Goal: Information Seeking & Learning: Learn about a topic

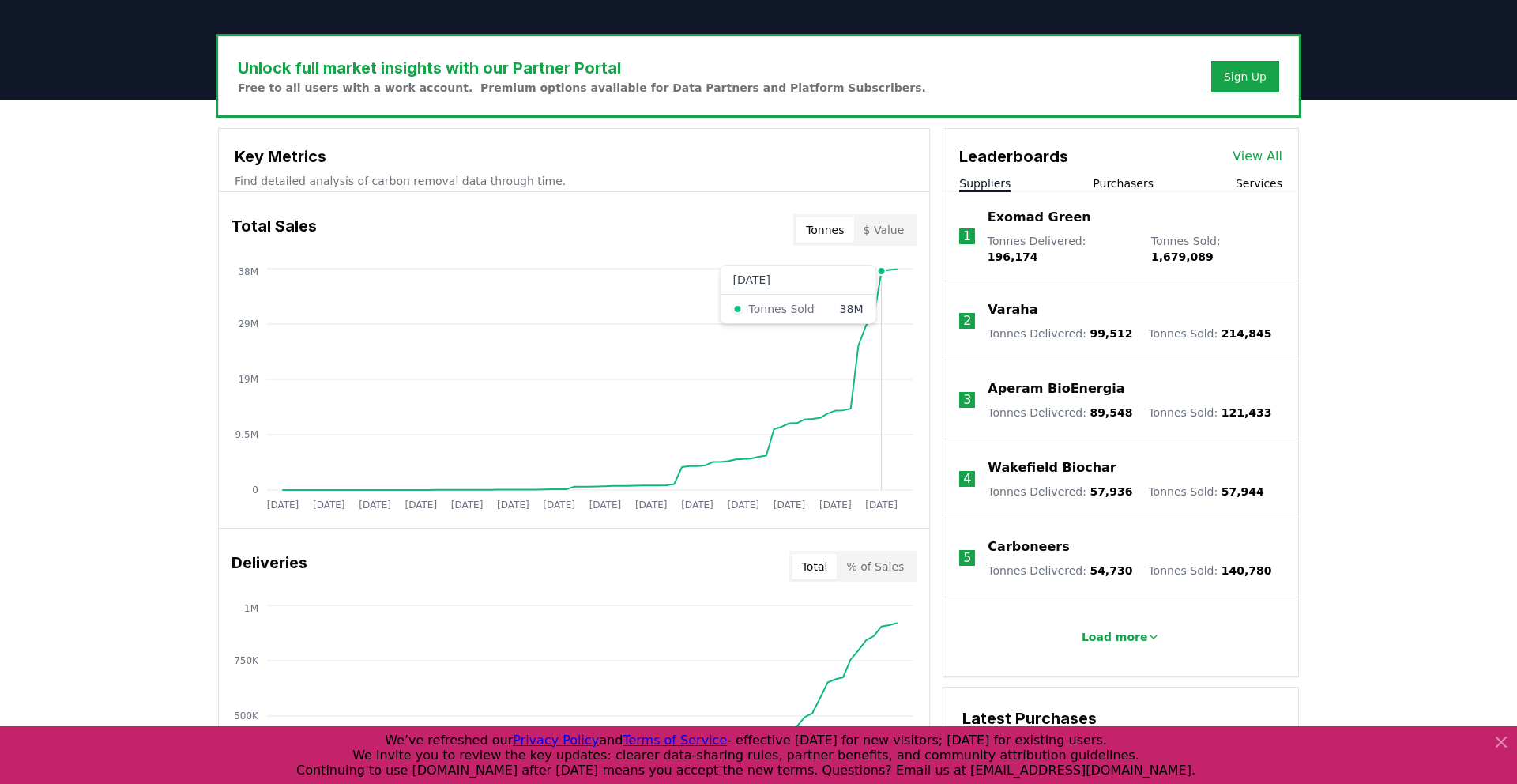
scroll to position [406, 0]
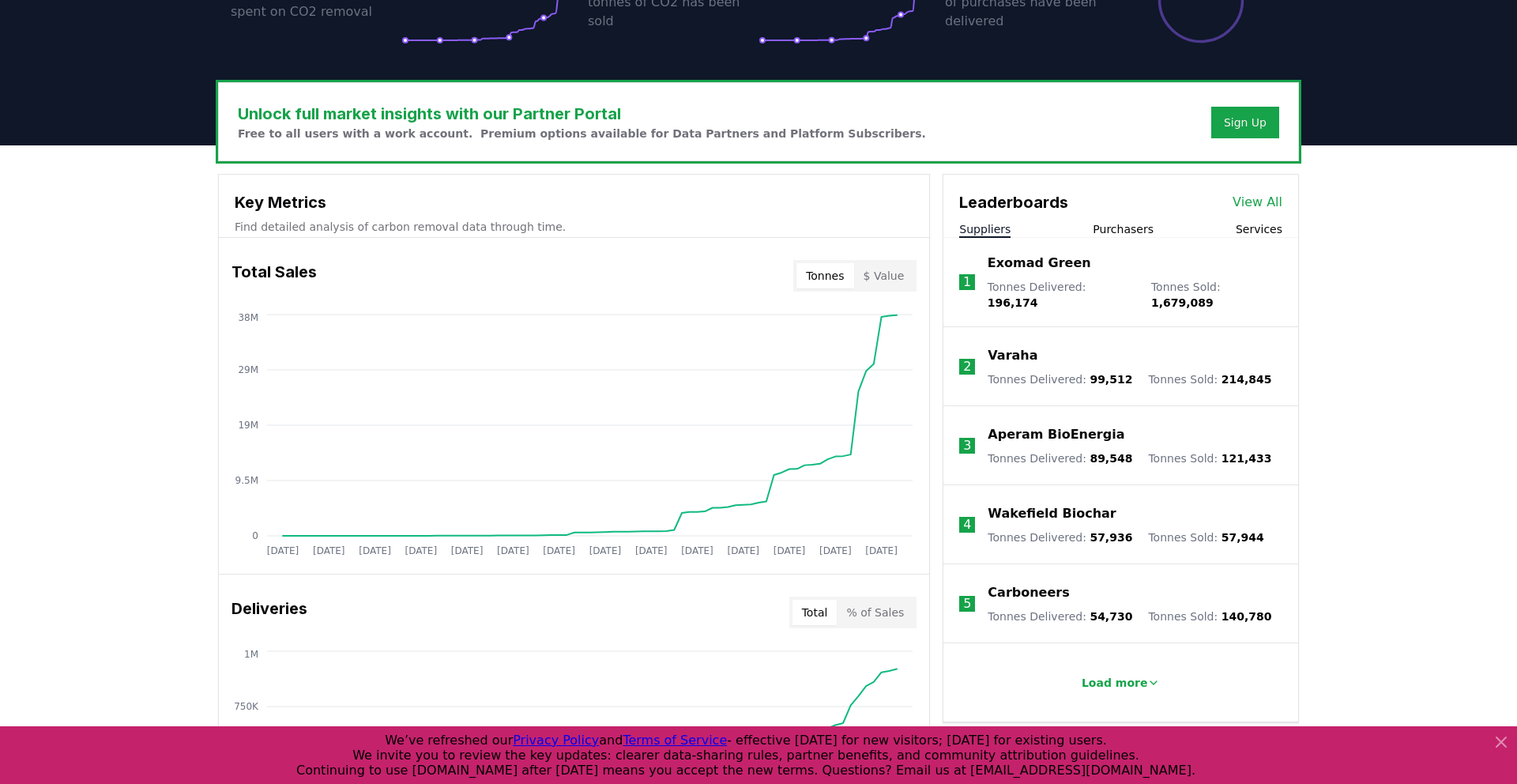
click at [1078, 269] on div "Exomad Green" at bounding box center [1135, 263] width 295 height 19
click at [1049, 267] on p "Exomad Green" at bounding box center [1039, 263] width 103 height 19
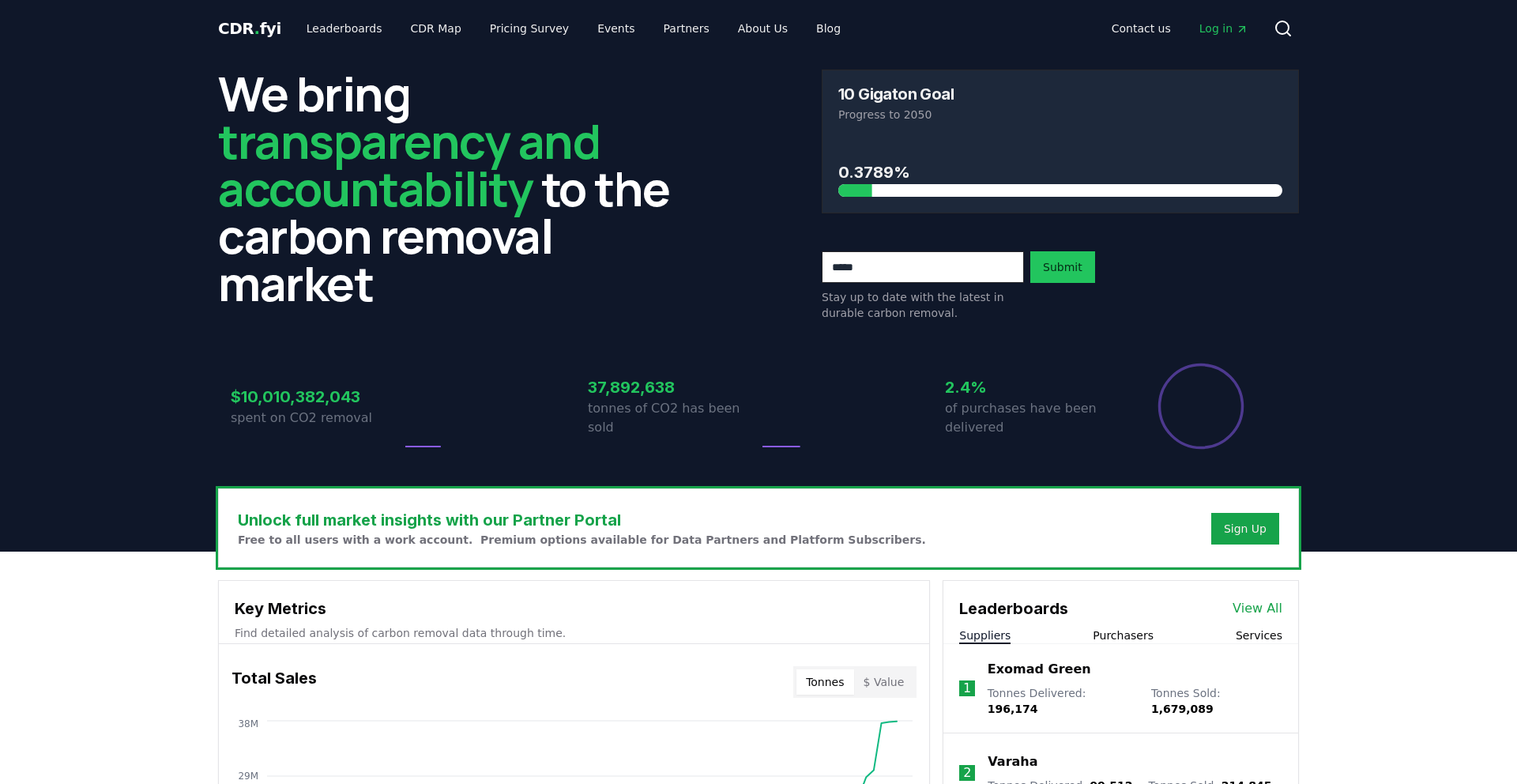
scroll to position [406, 0]
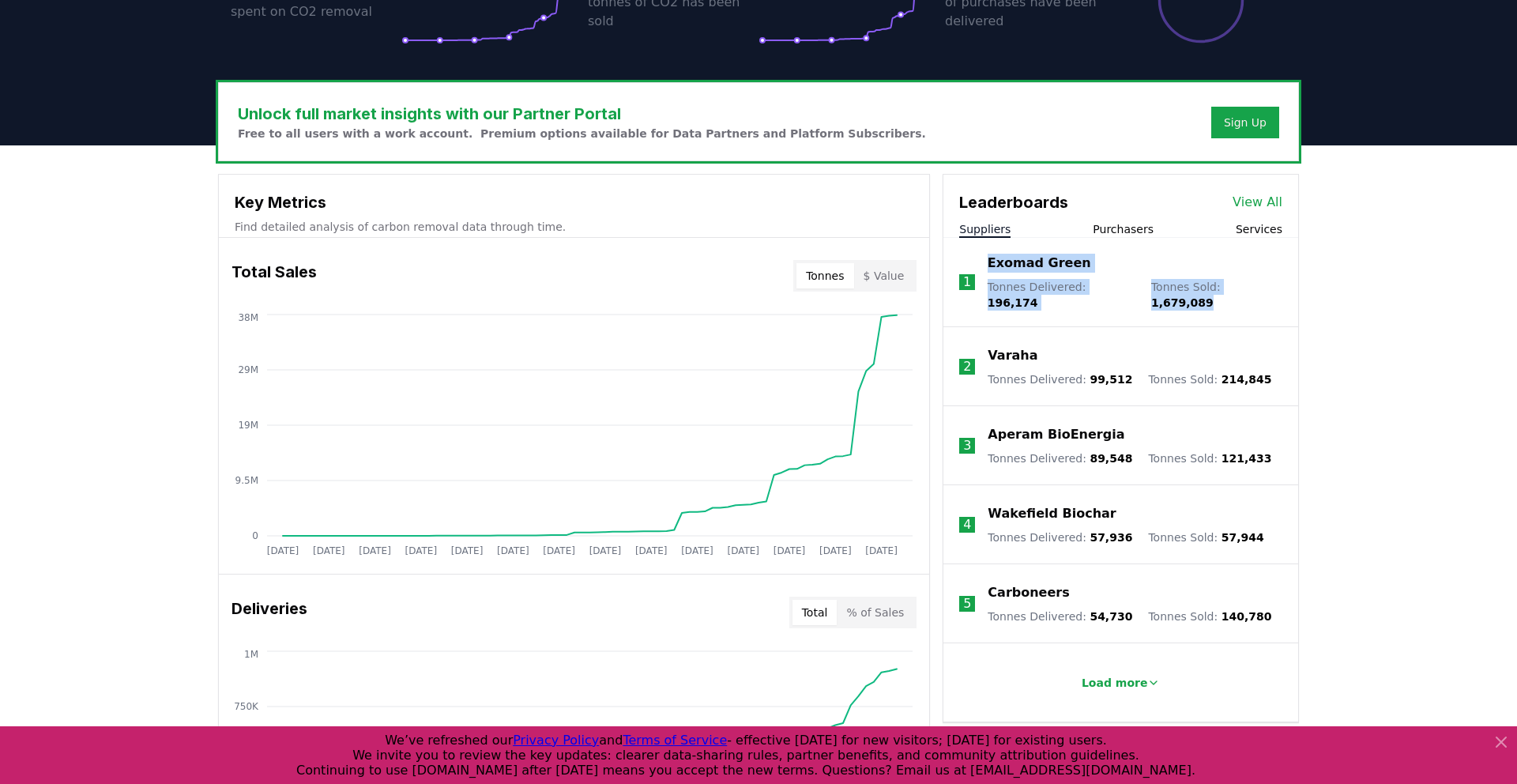
drag, startPoint x: 977, startPoint y: 256, endPoint x: 1324, endPoint y: 306, distance: 350.6
click at [1324, 306] on div "Unlock full market insights with our Partner Portal Free to all users with a wo…" at bounding box center [758, 778] width 1517 height 1265
click at [1038, 297] on span "196,174" at bounding box center [1012, 303] width 50 height 13
drag, startPoint x: 1118, startPoint y: 528, endPoint x: 1081, endPoint y: 528, distance: 37.0
click at [1089, 531] on span "57,936" at bounding box center [1110, 538] width 43 height 13
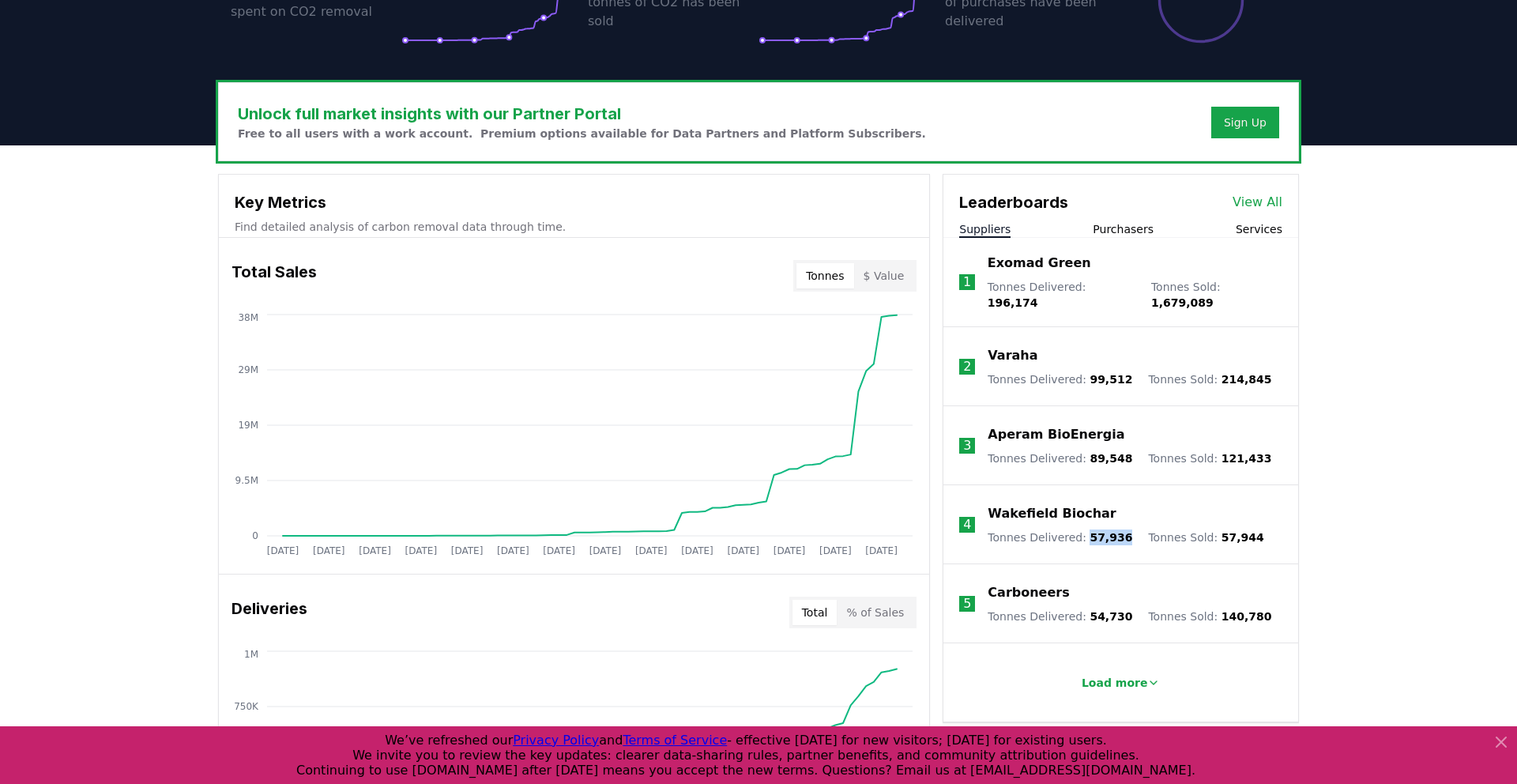
click at [1089, 531] on span "57,936" at bounding box center [1110, 538] width 43 height 13
click at [1034, 261] on p "Exomad Green" at bounding box center [1039, 263] width 103 height 19
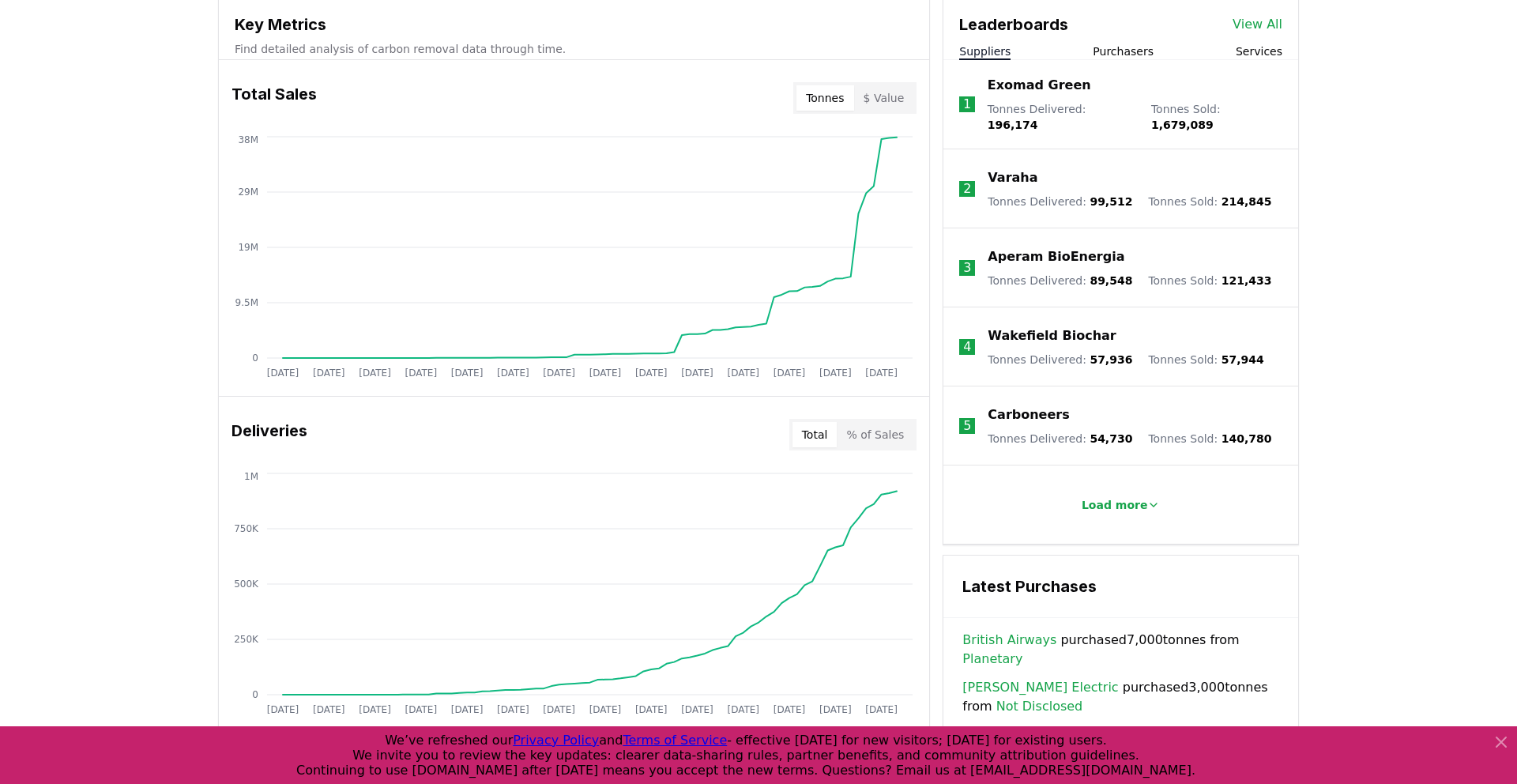
scroll to position [569, 0]
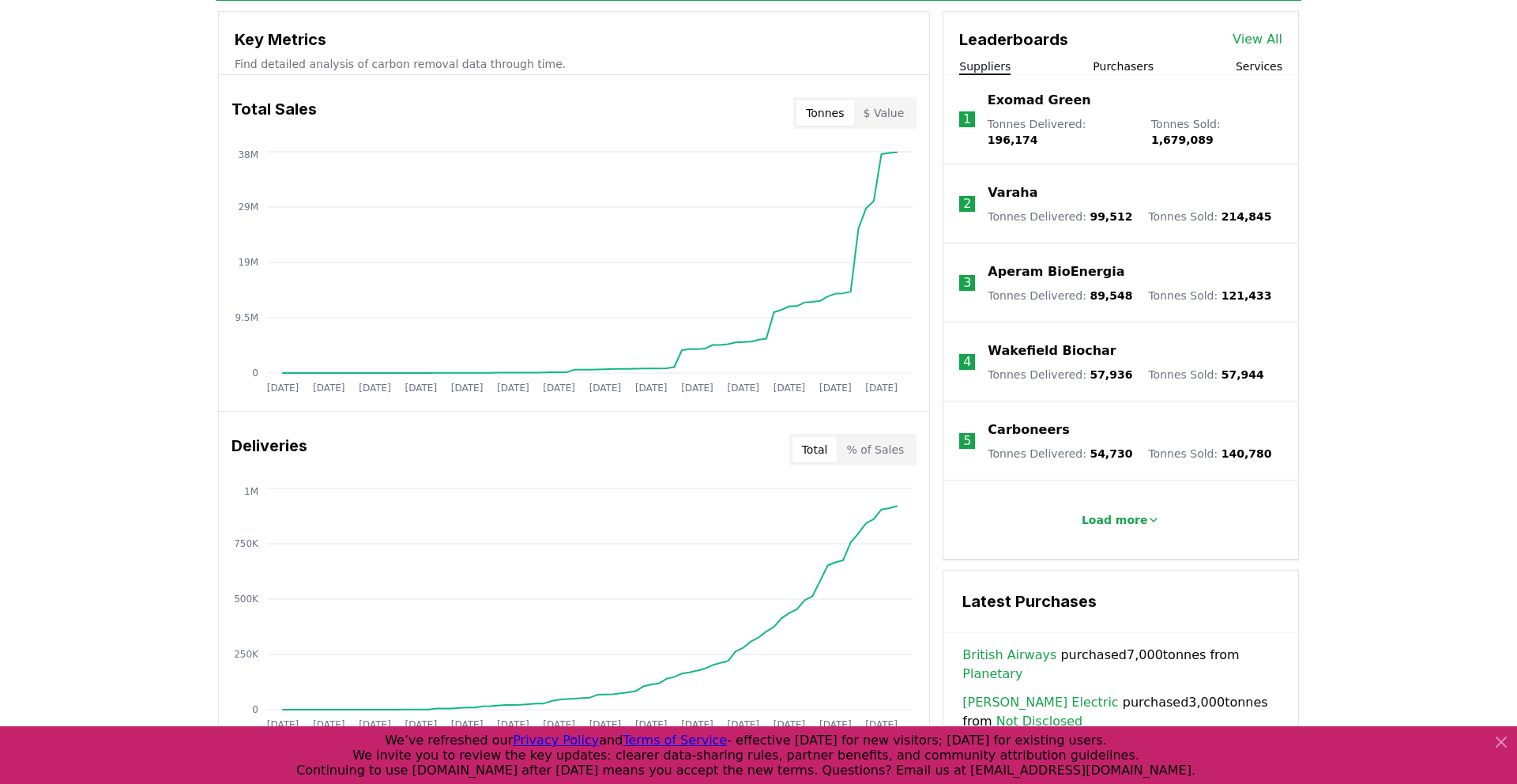
click at [1049, 107] on p "Exomad Green" at bounding box center [1039, 100] width 103 height 19
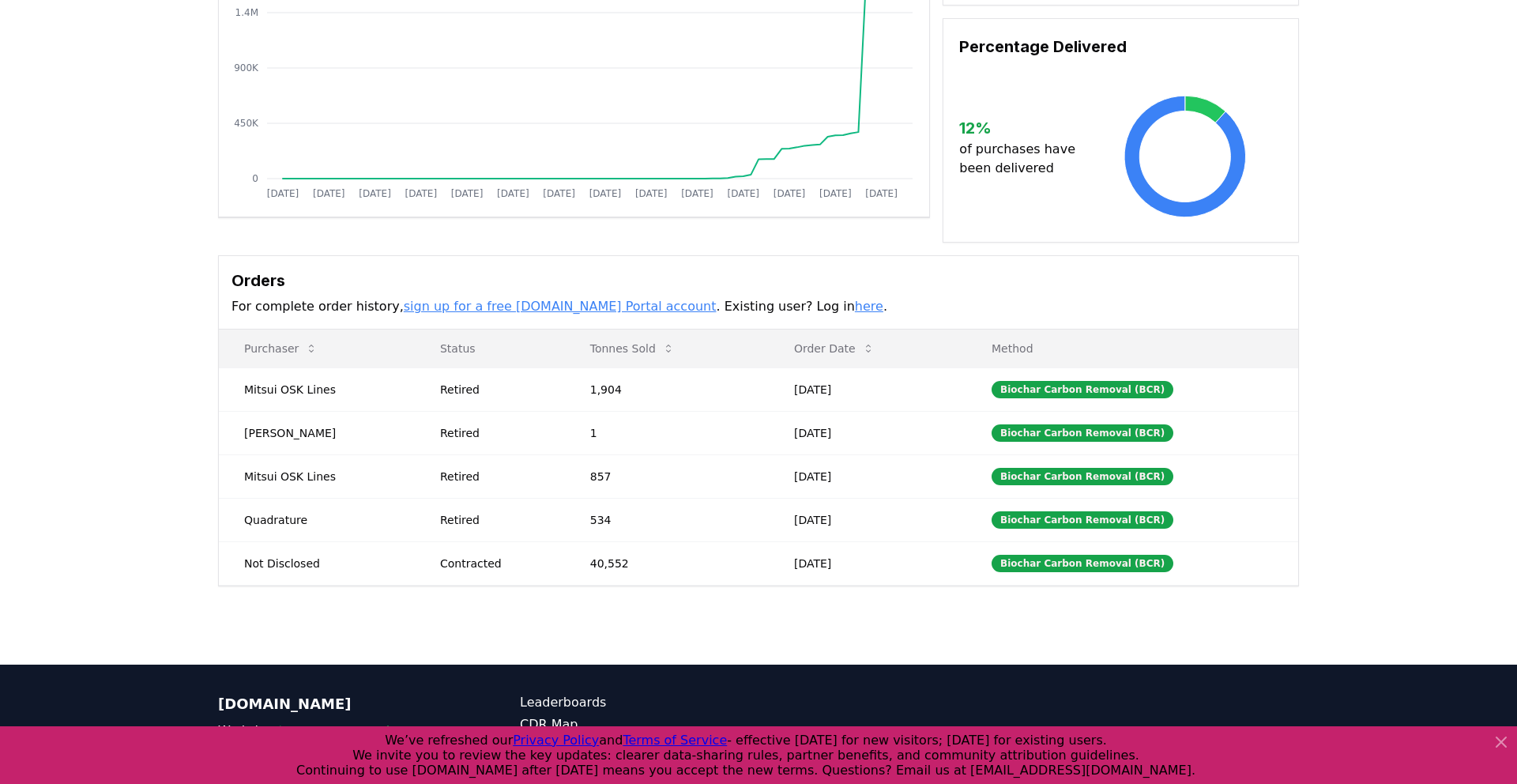
scroll to position [240, 0]
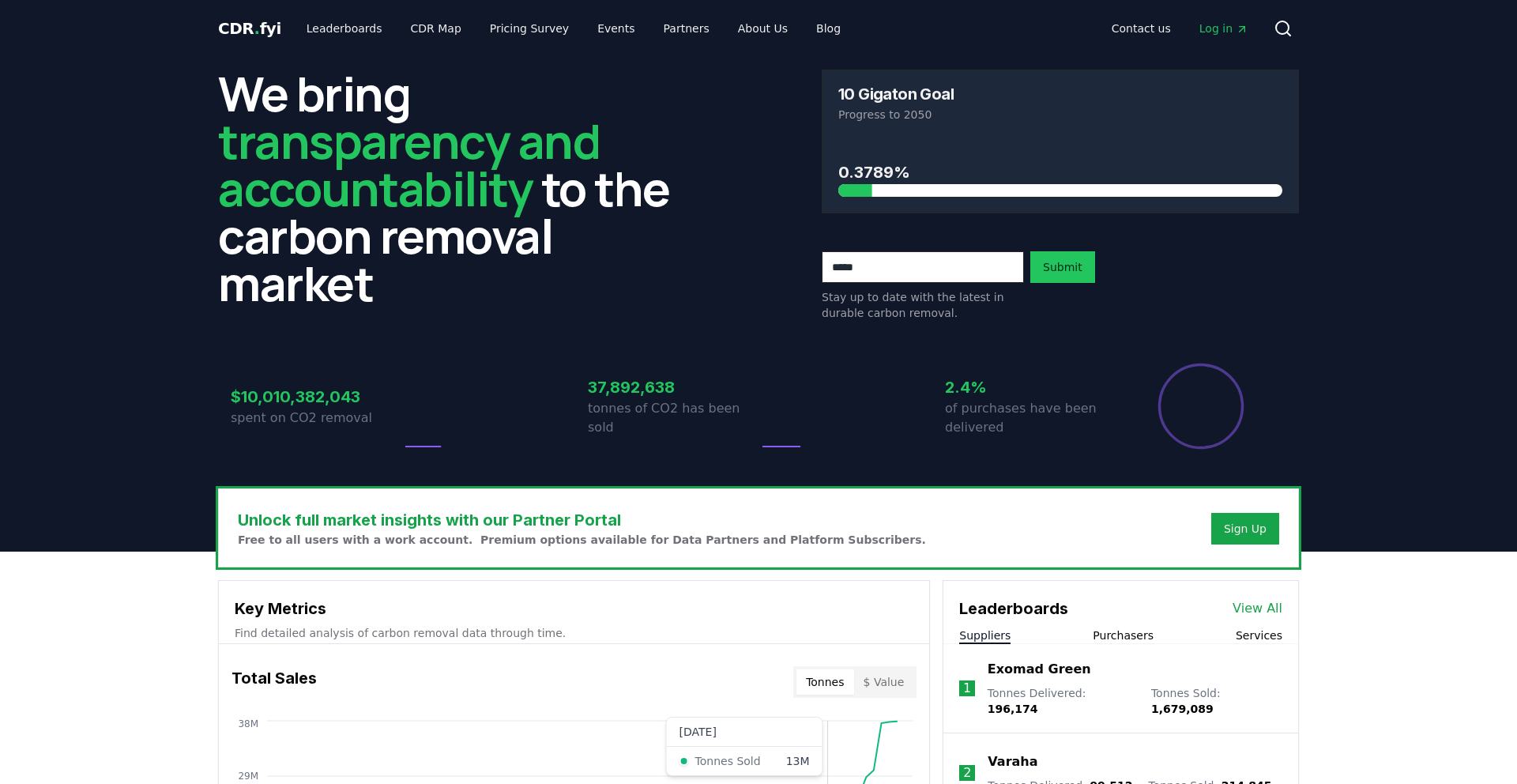
scroll to position [569, 0]
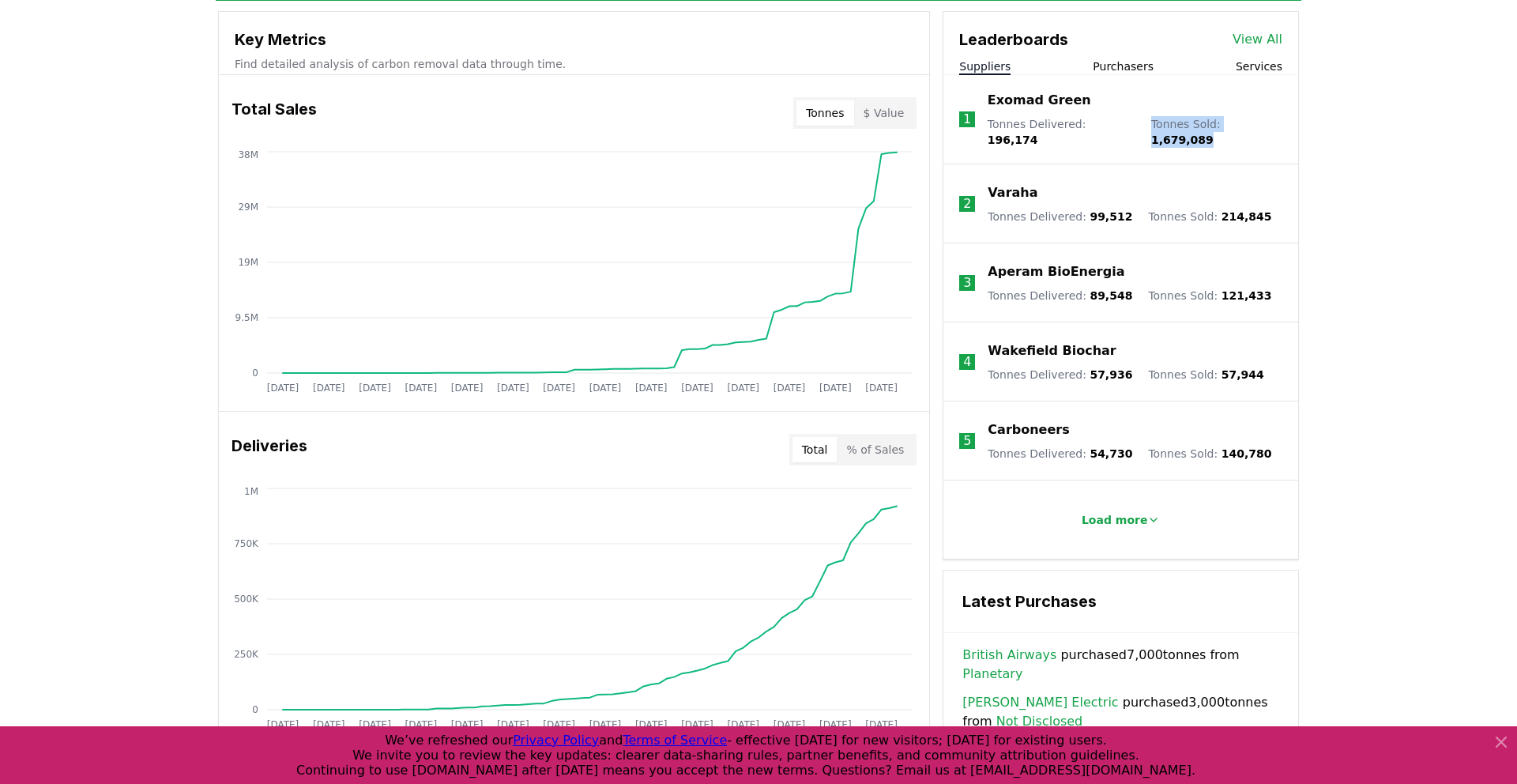
drag, startPoint x: 1264, startPoint y: 122, endPoint x: 1138, endPoint y: 128, distance: 126.1
click at [1138, 128] on li "1 Exomad Green Tonnes Delivered : 196,174 Tonnes Sold : 1,679,089" at bounding box center [1120, 120] width 355 height 89
drag, startPoint x: 1125, startPoint y: 126, endPoint x: 983, endPoint y: 128, distance: 142.0
click at [983, 128] on li "1 Exomad Green Tonnes Delivered : 196,174 Tonnes Sold : 1,679,089" at bounding box center [1120, 120] width 355 height 89
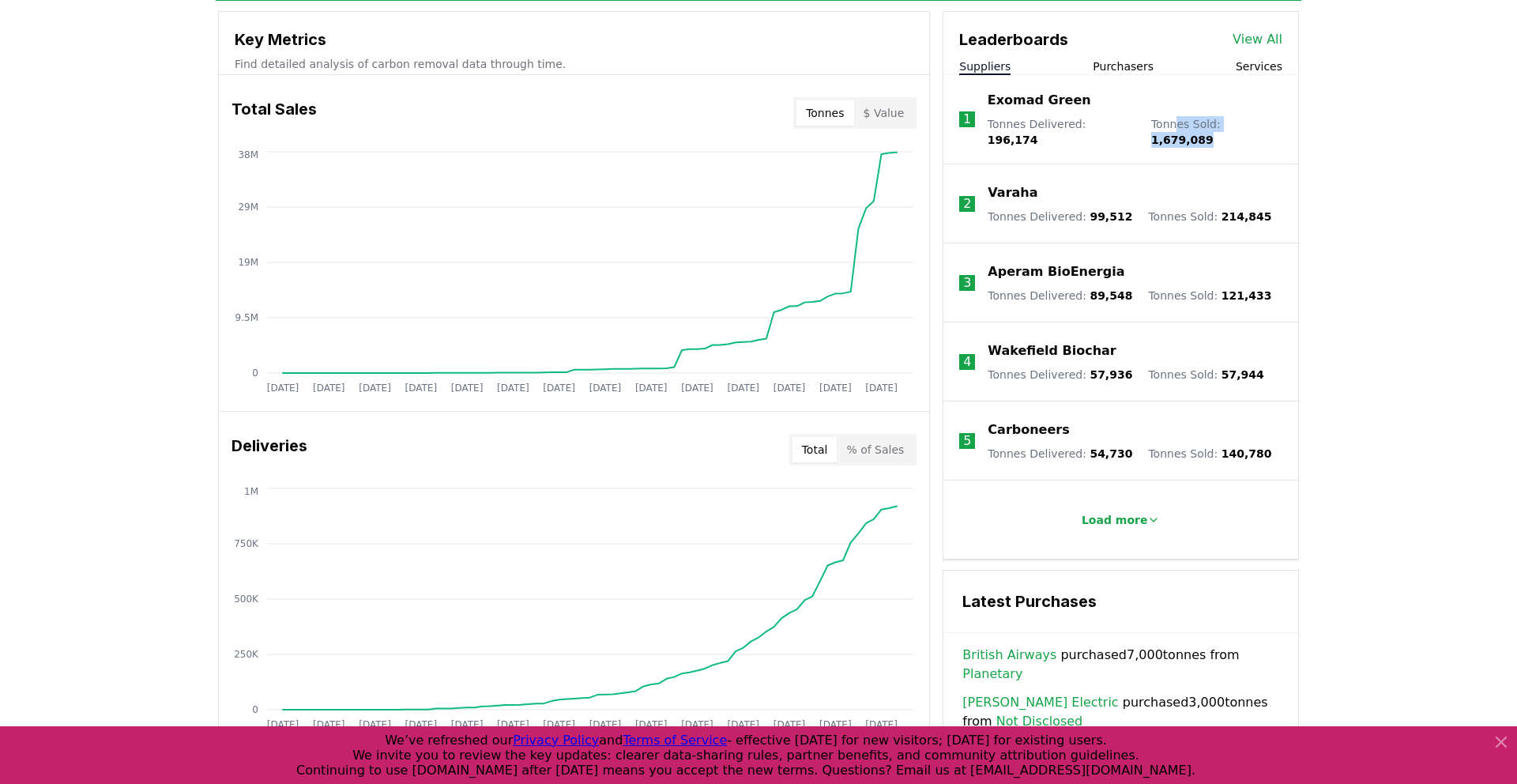
drag, startPoint x: 1260, startPoint y: 122, endPoint x: 1164, endPoint y: 121, distance: 96.0
click at [1164, 121] on p "Tonnes Sold : 1,679,089" at bounding box center [1217, 131] width 131 height 32
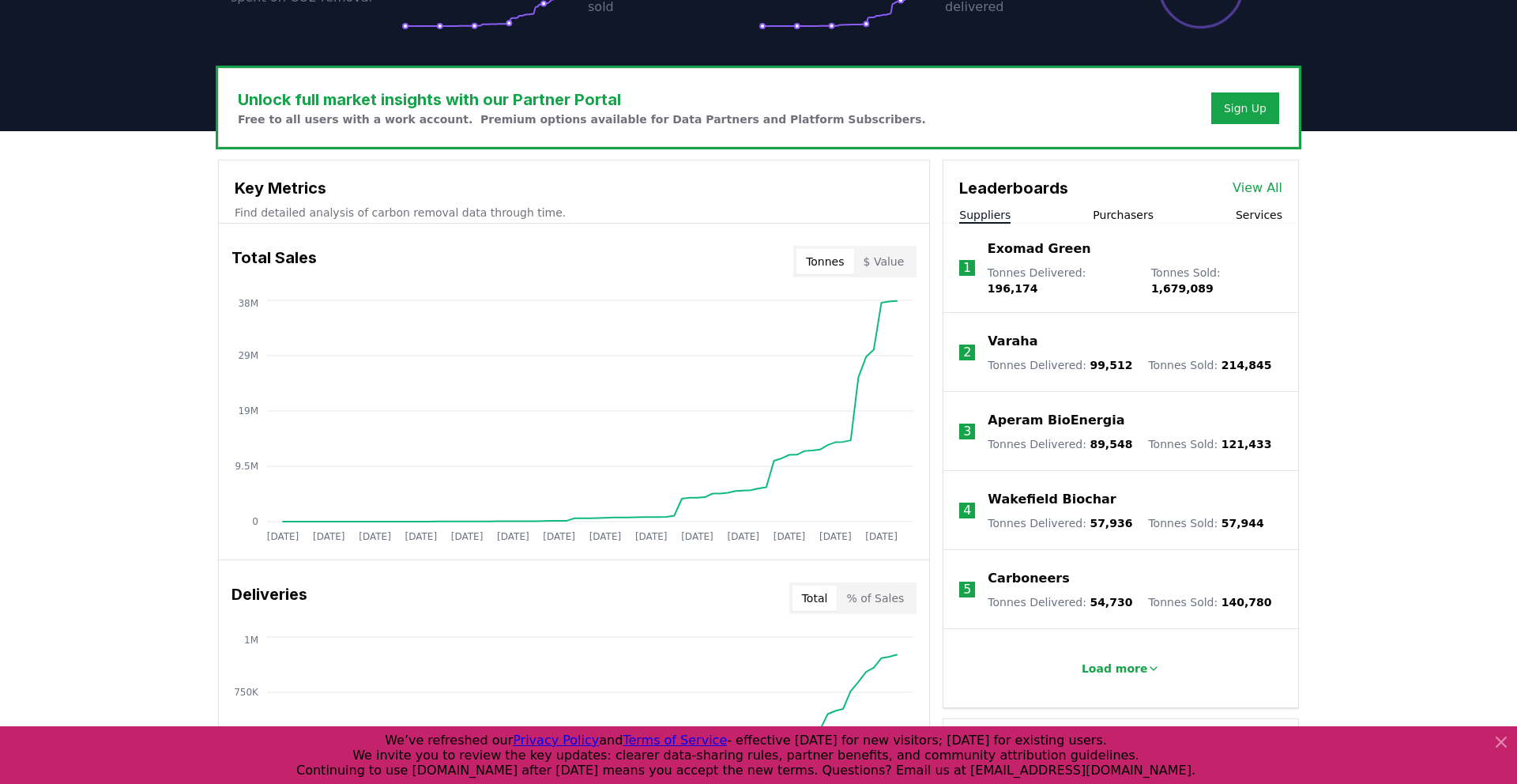
scroll to position [418, 0]
